Goal: Complete application form

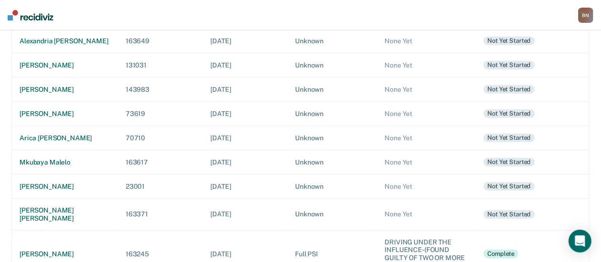
scroll to position [286, 0]
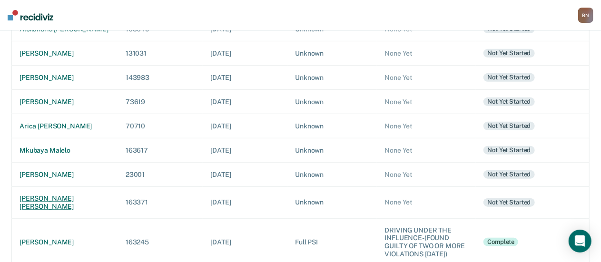
click at [60, 198] on div "[PERSON_NAME] [PERSON_NAME]" at bounding box center [65, 203] width 91 height 16
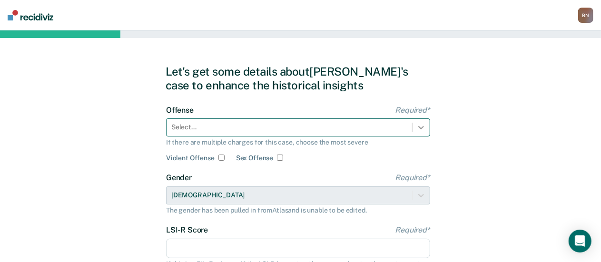
click at [424, 126] on div at bounding box center [421, 127] width 17 height 17
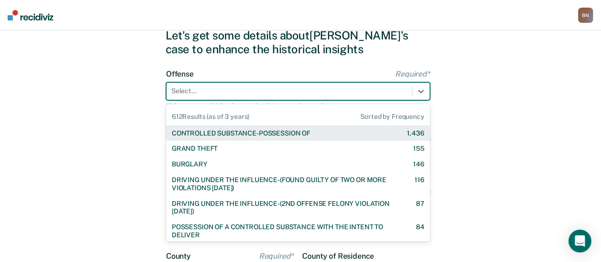
scroll to position [44, 0]
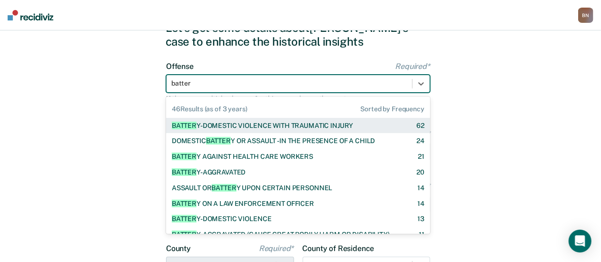
type input "battery"
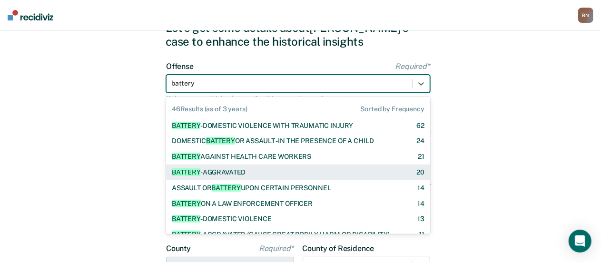
scroll to position [48, 0]
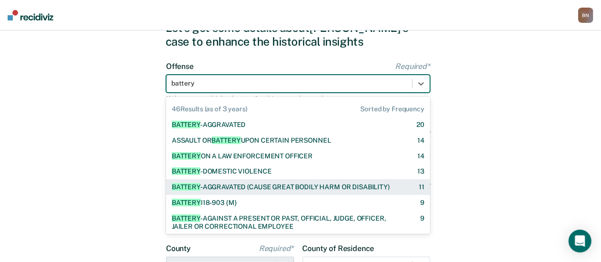
click at [342, 189] on div "BATTERY -AGGRAVATED (CAUSE GREAT BODILY HARM OR DISABILITY)" at bounding box center [281, 187] width 218 height 8
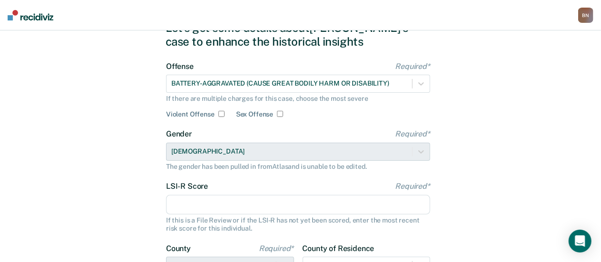
click at [220, 112] on input "Violent Offense" at bounding box center [221, 114] width 6 height 6
checkbox input "true"
click at [282, 114] on input "Sex Offense" at bounding box center [280, 114] width 6 height 6
checkbox input "true"
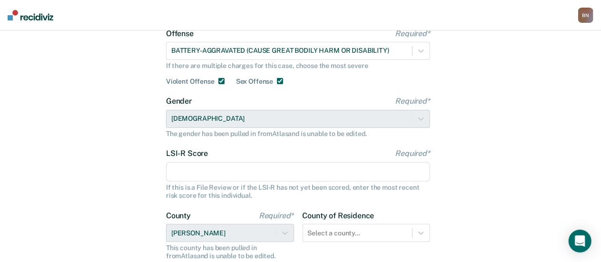
scroll to position [91, 0]
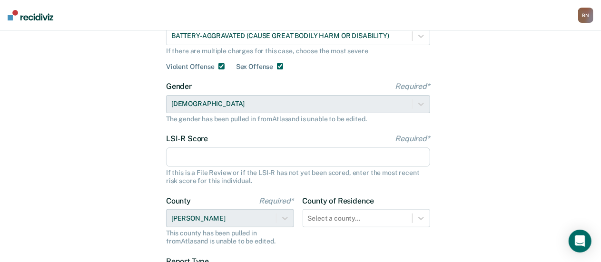
click at [203, 158] on input "LSI-R Score Required*" at bounding box center [298, 158] width 264 height 20
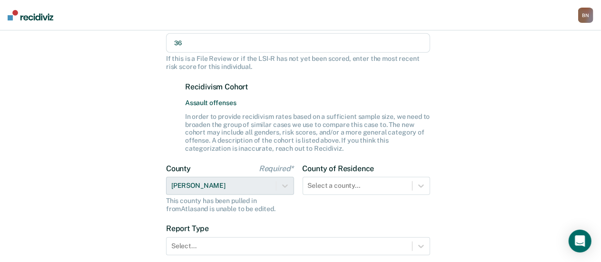
scroll to position [234, 0]
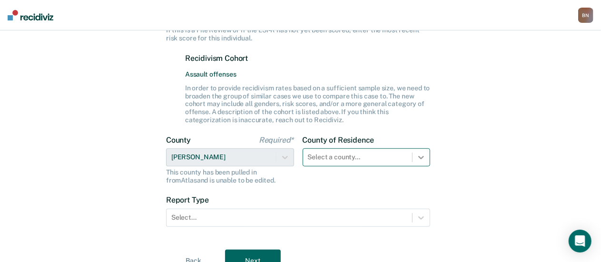
type input "36"
click at [420, 158] on div "Select a county..." at bounding box center [367, 157] width 128 height 18
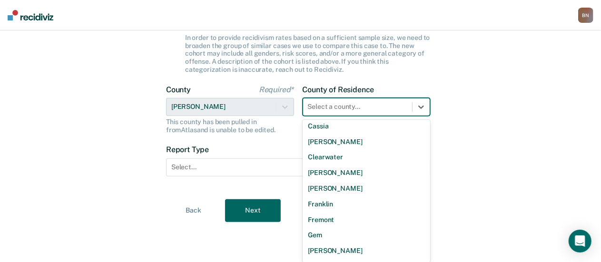
scroll to position [238, 0]
click at [342, 184] on div "[PERSON_NAME]" at bounding box center [367, 188] width 128 height 16
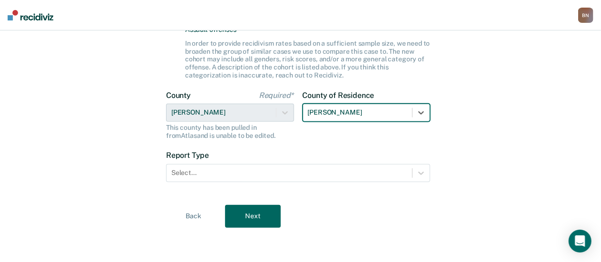
scroll to position [278, 0]
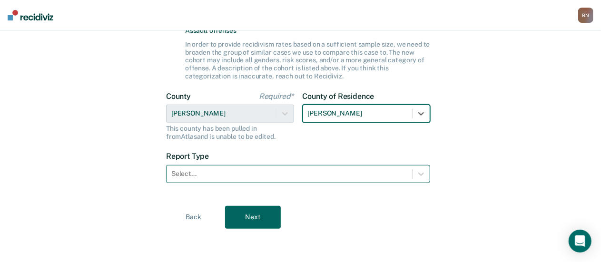
click at [265, 173] on div at bounding box center [289, 174] width 236 height 10
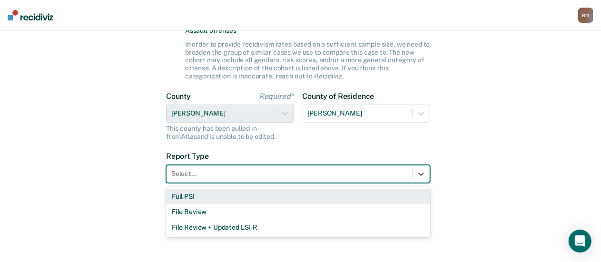
click at [229, 197] on div "Full PSI" at bounding box center [298, 197] width 264 height 16
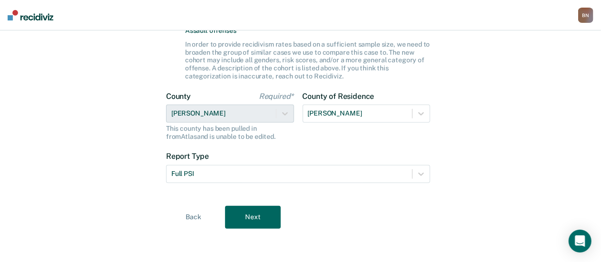
click at [257, 217] on button "Next" at bounding box center [253, 217] width 56 height 23
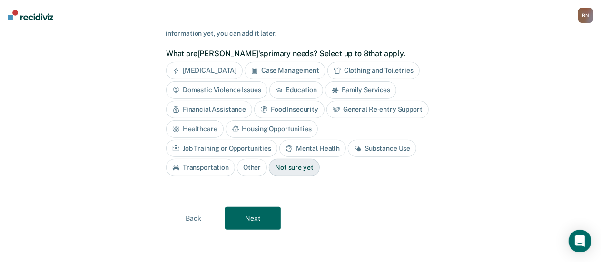
click at [246, 220] on button "Next" at bounding box center [253, 218] width 56 height 23
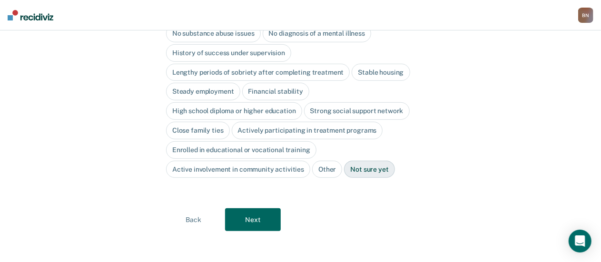
click at [251, 218] on button "Next" at bounding box center [253, 219] width 56 height 23
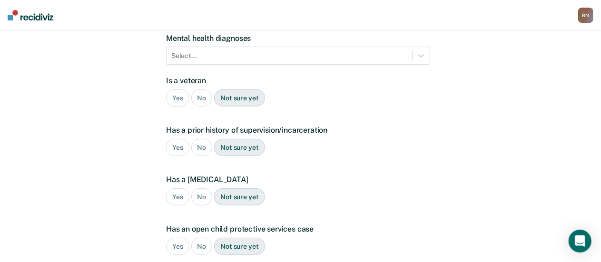
scroll to position [268, 0]
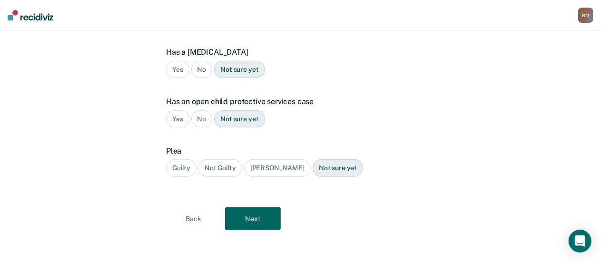
click at [252, 218] on button "Next" at bounding box center [253, 218] width 56 height 23
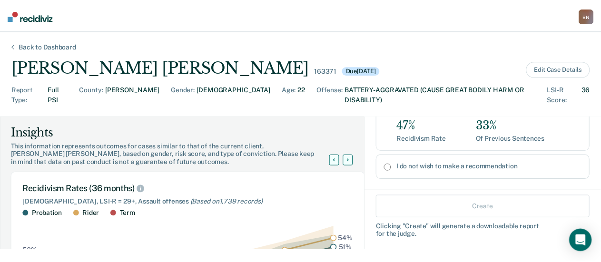
scroll to position [191, 0]
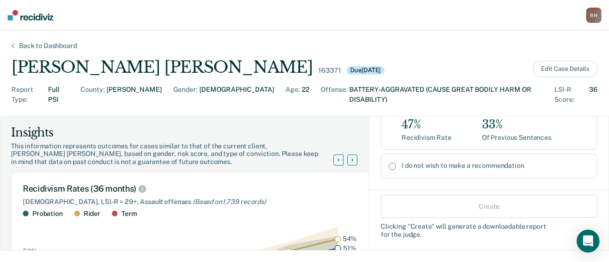
click at [405, 162] on label "I do not wish to make a recommendation" at bounding box center [495, 166] width 187 height 8
click at [396, 163] on input "I do not wish to make a recommendation" at bounding box center [392, 167] width 7 height 8
radio input "true"
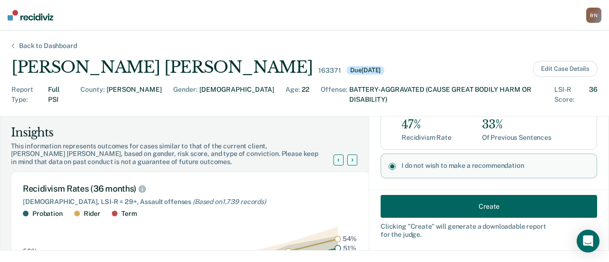
click at [469, 212] on button "Create" at bounding box center [489, 206] width 217 height 23
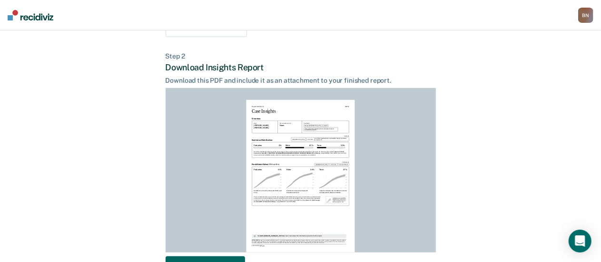
scroll to position [280, 0]
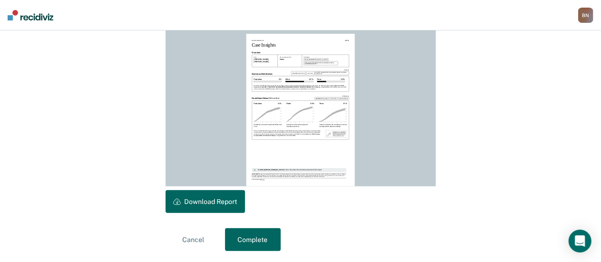
click at [206, 201] on button "Download Report" at bounding box center [205, 201] width 79 height 23
click at [250, 234] on button "Complete" at bounding box center [253, 239] width 56 height 23
